Goal: Task Accomplishment & Management: Manage account settings

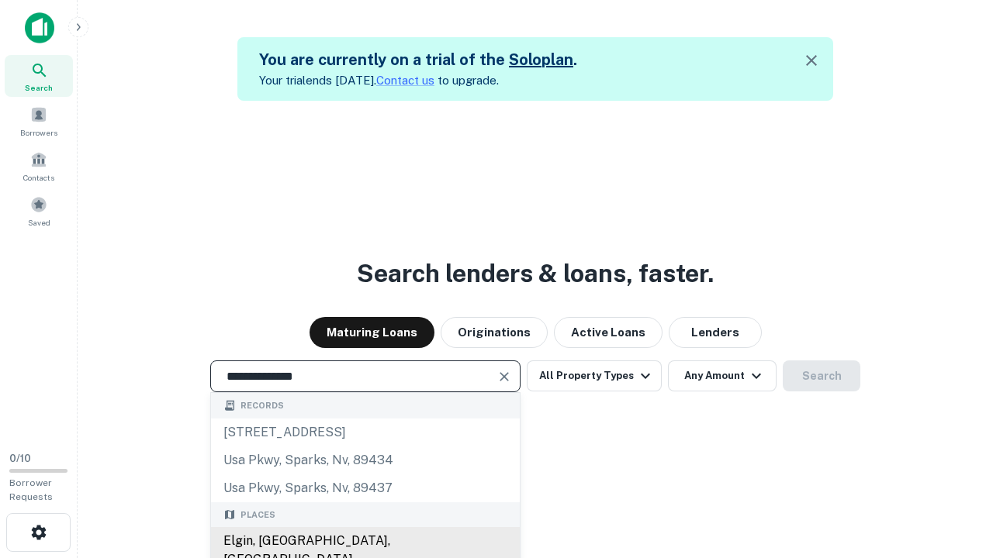
click at [364, 541] on div "Elgin, [GEOGRAPHIC_DATA], [GEOGRAPHIC_DATA]" at bounding box center [365, 550] width 309 height 47
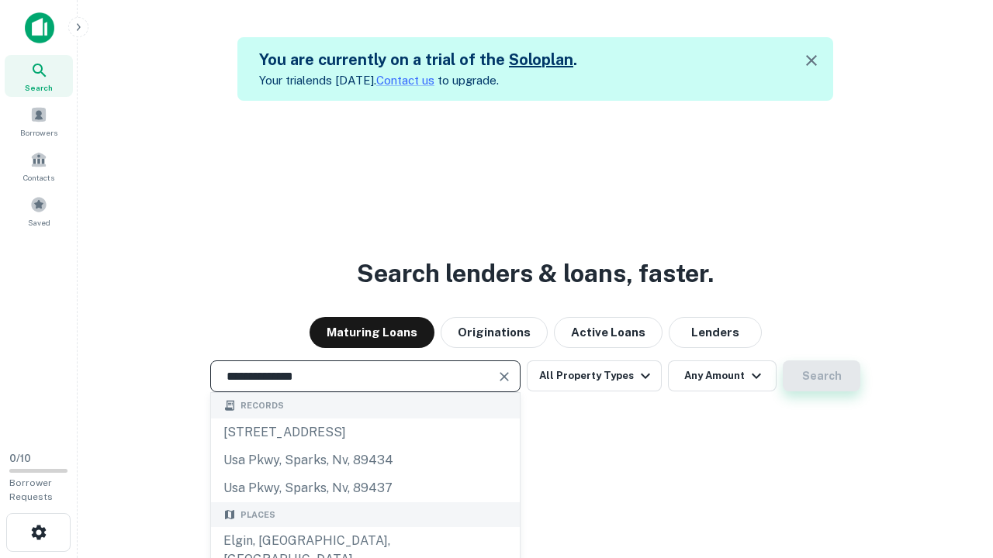
type input "**********"
click at [782, 361] on button "Search" at bounding box center [821, 376] width 78 height 31
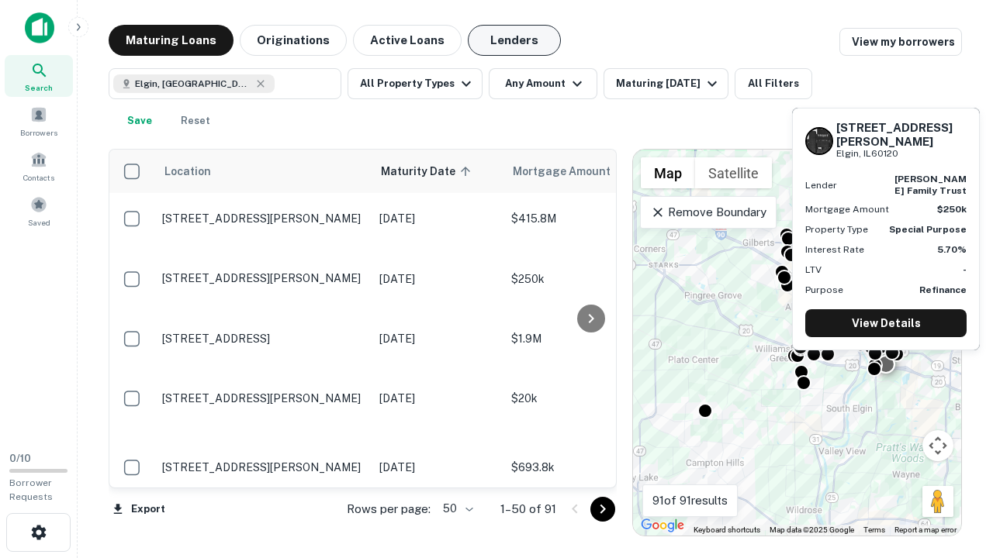
click at [514, 40] on button "Lenders" at bounding box center [514, 40] width 93 height 31
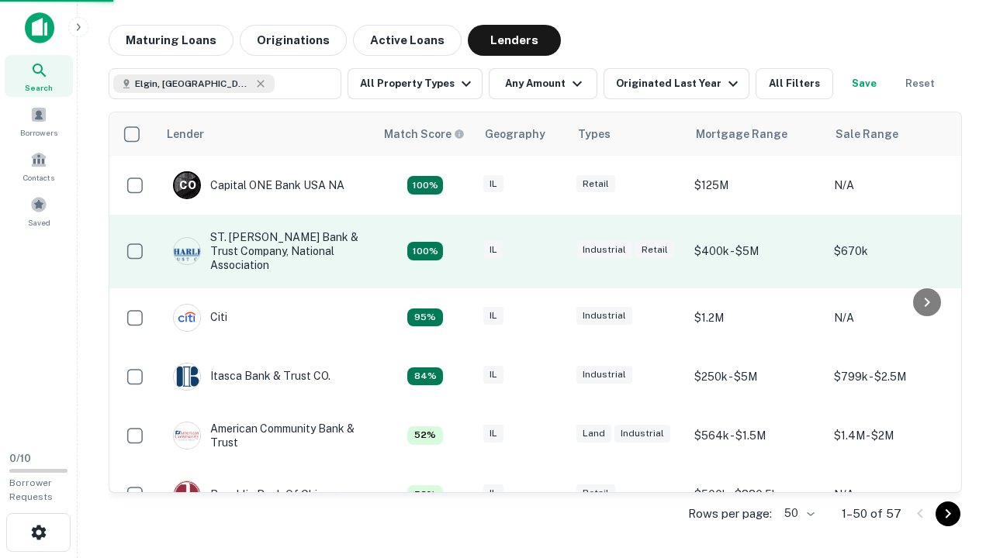
click at [551, 251] on div "IL" at bounding box center [522, 251] width 78 height 21
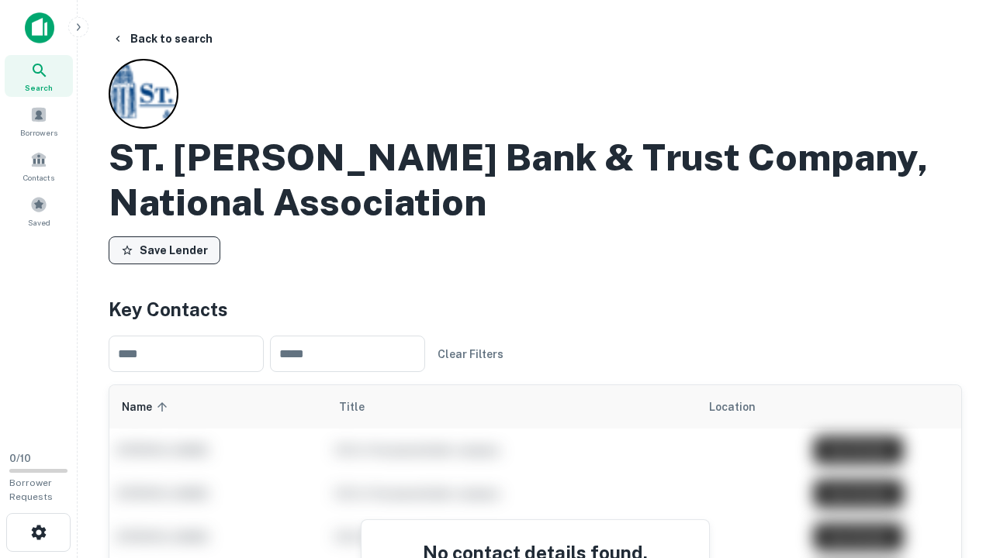
click at [164, 250] on button "Save Lender" at bounding box center [165, 251] width 112 height 28
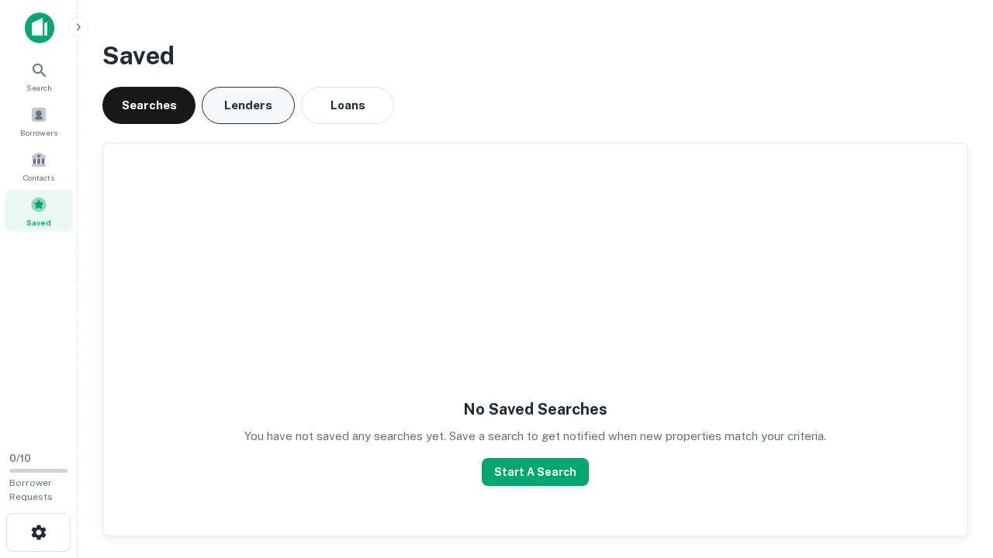
click at [248, 105] on button "Lenders" at bounding box center [248, 105] width 93 height 37
